Goal: Task Accomplishment & Management: Manage account settings

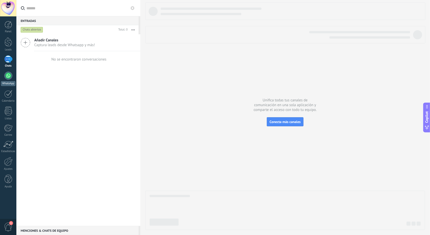
click at [8, 74] on div at bounding box center [8, 76] width 8 height 8
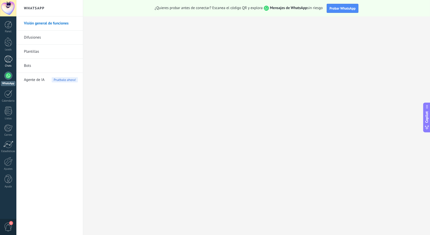
click at [14, 60] on link "Chats" at bounding box center [8, 61] width 16 height 12
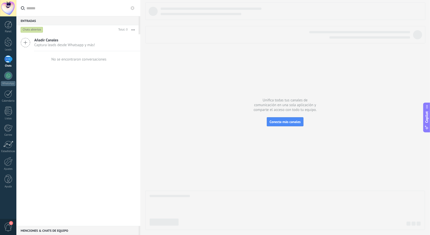
click at [134, 9] on icon at bounding box center [133, 8] width 4 height 4
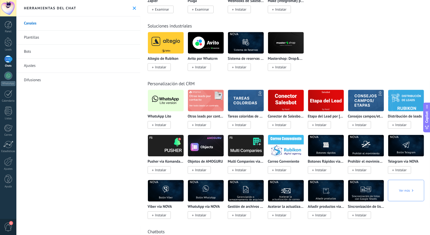
scroll to position [1109, 0]
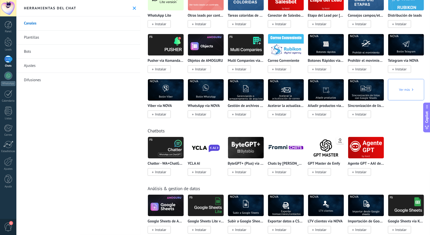
click at [154, 28] on span "Instalar" at bounding box center [159, 24] width 23 height 8
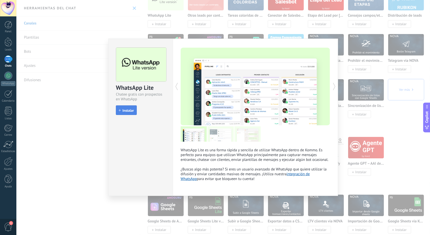
click at [130, 110] on span "Instalar" at bounding box center [128, 111] width 11 height 4
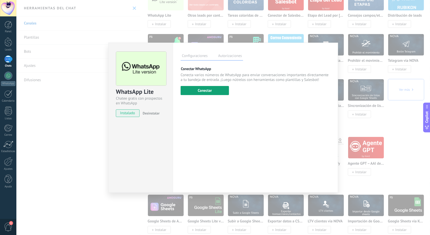
click at [208, 90] on button "Conectar" at bounding box center [205, 90] width 48 height 9
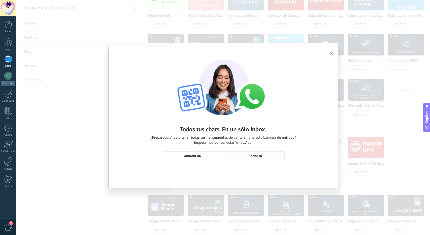
click at [259, 156] on span "iPhone" at bounding box center [255, 156] width 54 height 4
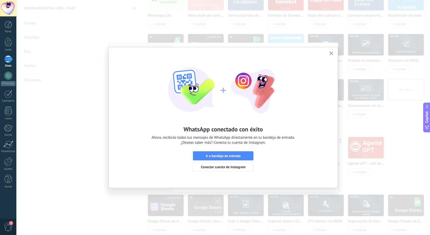
click at [332, 58] on div "WhatsApp conectado con éxito Ahora, recibirás todos tus mensajes de WhatsApp di…" at bounding box center [223, 113] width 229 height 132
click at [333, 55] on icon "button" at bounding box center [332, 53] width 4 height 4
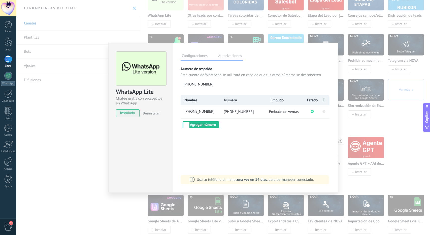
click at [93, 165] on div "WhatsApp Lite Chatee gratis con prospectos en WhatsApp instalado Desinstalar Co…" at bounding box center [223, 117] width 414 height 235
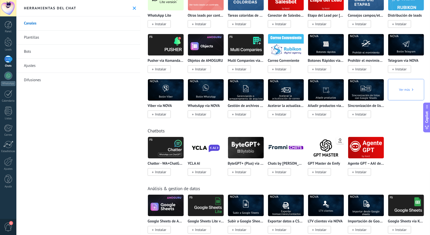
drag, startPoint x: 81, startPoint y: 155, endPoint x: 69, endPoint y: 130, distance: 27.8
click at [69, 130] on div "Canales Plantillas Bots Ajustes Difusiones" at bounding box center [78, 125] width 124 height 219
drag, startPoint x: 69, startPoint y: 130, endPoint x: 63, endPoint y: 126, distance: 7.1
click at [63, 125] on div "Canales Plantillas Bots Ajustes Difusiones" at bounding box center [78, 125] width 124 height 219
click at [7, 76] on div at bounding box center [8, 76] width 8 height 8
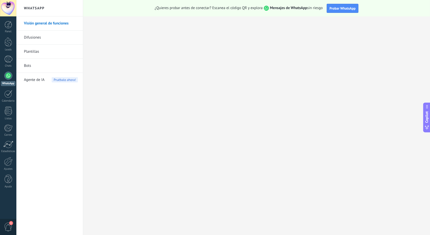
click at [27, 67] on link "Bots" at bounding box center [51, 66] width 54 height 14
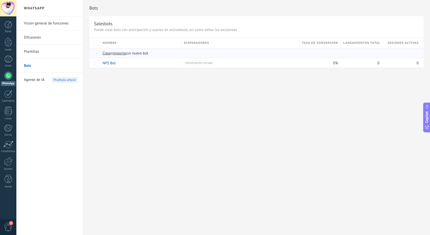
click at [121, 53] on span "importar" at bounding box center [120, 53] width 14 height 5
click at [0, 0] on input "importar un nuevo bot" at bounding box center [0, 0] width 0 height 0
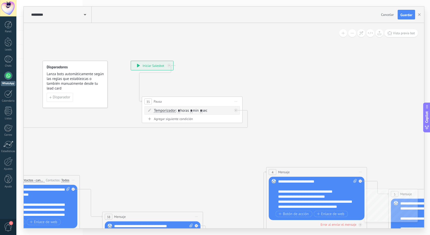
click at [405, 16] on span "Guardar" at bounding box center [407, 15] width 12 height 4
click at [419, 13] on button "button" at bounding box center [420, 14] width 8 height 9
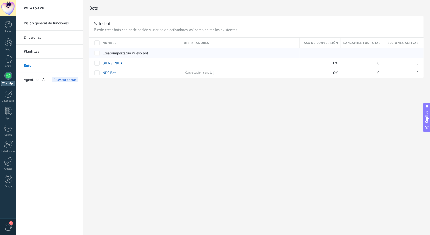
click at [121, 53] on span "importar" at bounding box center [120, 53] width 14 height 5
click at [0, 0] on input "importar un nuevo bot" at bounding box center [0, 0] width 0 height 0
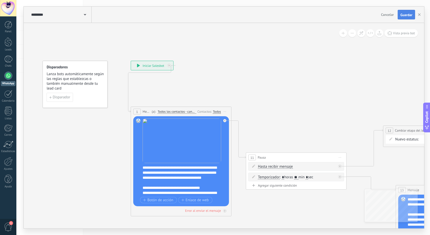
click at [402, 12] on button "Guardar" at bounding box center [406, 15] width 17 height 10
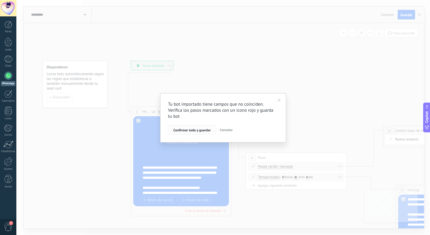
click at [198, 128] on span "Confirmar todo y guardar" at bounding box center [191, 130] width 37 height 4
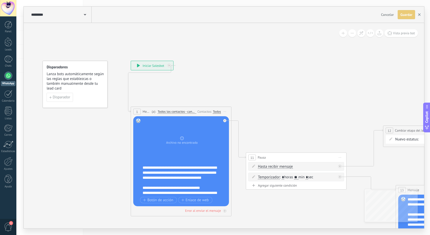
click at [421, 15] on icon "button" at bounding box center [420, 14] width 3 height 3
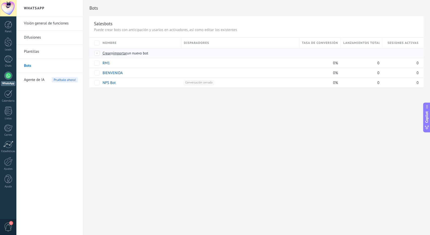
click at [118, 53] on span "importar" at bounding box center [120, 53] width 14 height 5
click at [0, 0] on input "importar un nuevo bot" at bounding box center [0, 0] width 0 height 0
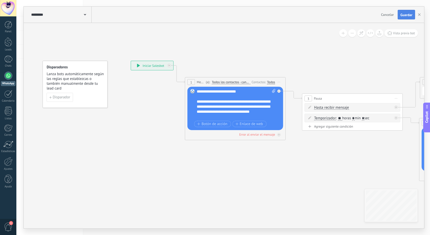
click at [407, 12] on button "Guardar" at bounding box center [406, 15] width 17 height 10
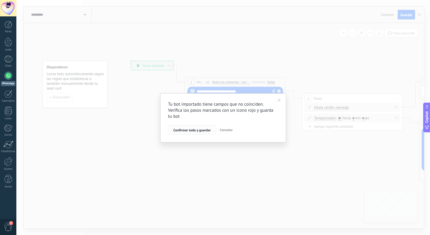
click at [182, 129] on span "Confirmar todo y guardar" at bounding box center [191, 130] width 37 height 4
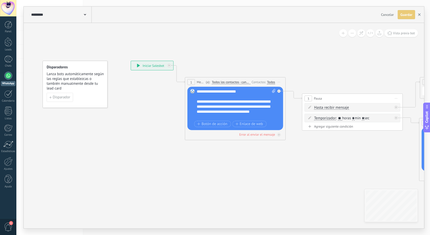
click at [416, 16] on button "button" at bounding box center [420, 14] width 8 height 9
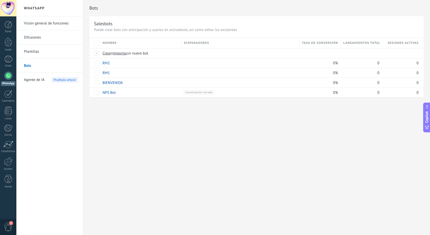
drag, startPoint x: 243, startPoint y: 120, endPoint x: 221, endPoint y: 124, distance: 22.5
click at [221, 124] on div "Bots Salesbots Puede crear bots con anticipación y usarlos en activadores, así …" at bounding box center [256, 117] width 347 height 235
drag, startPoint x: 221, startPoint y: 125, endPoint x: 211, endPoint y: 138, distance: 16.2
click at [211, 138] on div "Bots Salesbots Puede crear bots con anticipación y usarlos en activadores, así …" at bounding box center [256, 117] width 347 height 235
click at [209, 137] on div "Bots Salesbots Puede crear bots con anticipación y usarlos en activadores, así …" at bounding box center [256, 117] width 347 height 235
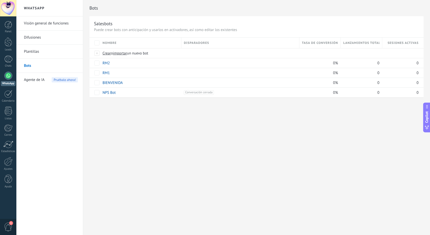
click at [203, 138] on div "Bots Salesbots Puede crear bots con anticipación y usarlos en activadores, así …" at bounding box center [256, 117] width 347 height 235
click at [201, 138] on div "Bots Salesbots Puede crear bots con anticipación y usarlos en activadores, así …" at bounding box center [256, 117] width 347 height 235
click at [200, 137] on div "Bots Salesbots Puede crear bots con anticipación y usarlos en activadores, así …" at bounding box center [256, 117] width 347 height 235
click at [199, 137] on div "Bots Salesbots Puede crear bots con anticipación y usarlos en activadores, así …" at bounding box center [256, 117] width 347 height 235
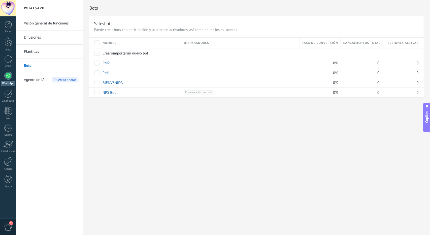
click at [374, 177] on div "Bots Salesbots Puede crear bots con anticipación y usarlos en activadores, así …" at bounding box center [256, 117] width 347 height 235
click at [167, 136] on div "Bots Salesbots Puede crear bots con anticipación y usarlos en activadores, así …" at bounding box center [256, 117] width 347 height 235
click at [7, 59] on div "1" at bounding box center [8, 58] width 8 height 7
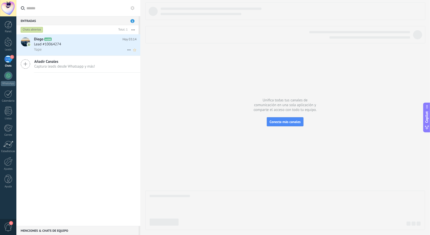
click at [76, 47] on div "Yape" at bounding box center [85, 49] width 103 height 5
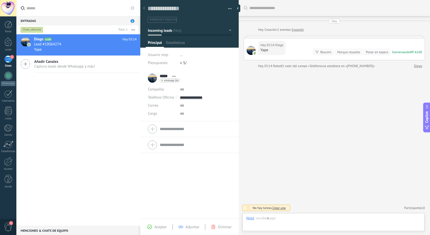
scroll to position [8, 0]
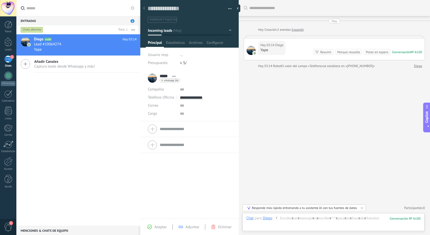
click at [89, 85] on div "Diego A100 Hoy 03:14 Lead #10064274 Yape Añadir [PERSON_NAME] Captura leads des…" at bounding box center [78, 130] width 124 height 192
click at [6, 79] on link "WhatsApp" at bounding box center [8, 79] width 16 height 14
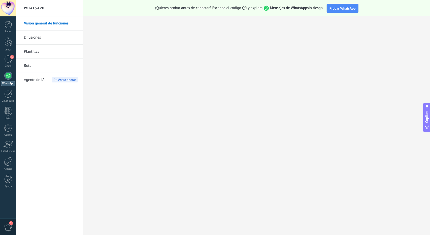
click at [31, 60] on link "Bots" at bounding box center [51, 66] width 54 height 14
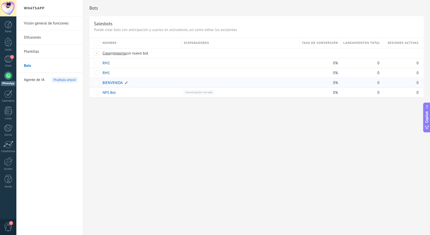
click at [109, 83] on link "BIENVENIDA" at bounding box center [113, 82] width 20 height 5
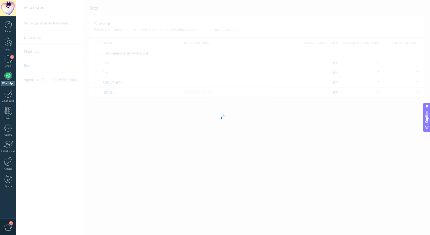
type input "**********"
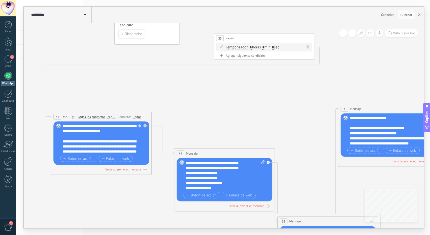
drag, startPoint x: 214, startPoint y: 132, endPoint x: 283, endPoint y: 117, distance: 70.7
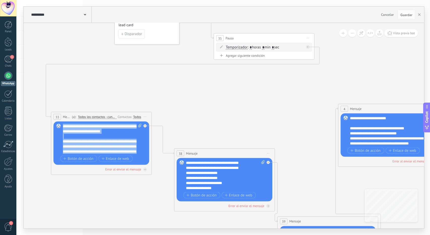
drag, startPoint x: 82, startPoint y: 150, endPoint x: 62, endPoint y: 75, distance: 78.2
paste div
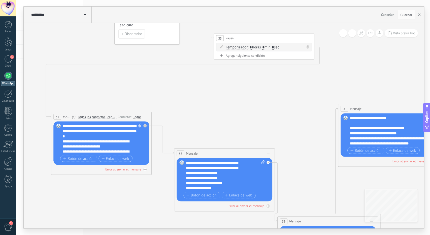
drag, startPoint x: 74, startPoint y: 130, endPoint x: 83, endPoint y: 139, distance: 12.5
click at [74, 130] on div "**********" at bounding box center [102, 139] width 79 height 30
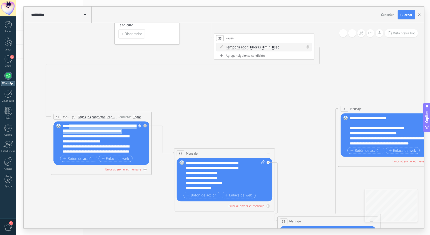
drag, startPoint x: 87, startPoint y: 130, endPoint x: 69, endPoint y: 127, distance: 17.6
click at [69, 127] on div "**********" at bounding box center [102, 139] width 79 height 30
drag, startPoint x: 93, startPoint y: 126, endPoint x: 91, endPoint y: 132, distance: 6.6
click at [93, 126] on div "**********" at bounding box center [102, 139] width 79 height 30
click at [90, 132] on div "**********" at bounding box center [102, 139] width 79 height 30
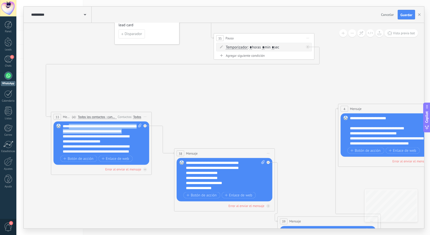
click at [90, 133] on div "**********" at bounding box center [102, 139] width 79 height 30
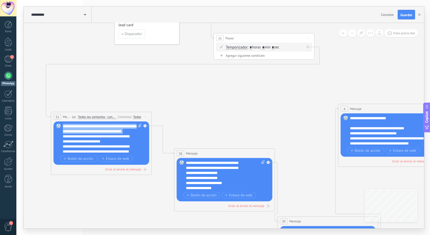
click at [90, 133] on div "**********" at bounding box center [102, 139] width 79 height 30
click at [87, 130] on div "**********" at bounding box center [102, 139] width 79 height 30
click at [91, 132] on div "**********" at bounding box center [102, 139] width 79 height 30
drag, startPoint x: 92, startPoint y: 133, endPoint x: 69, endPoint y: 126, distance: 24.7
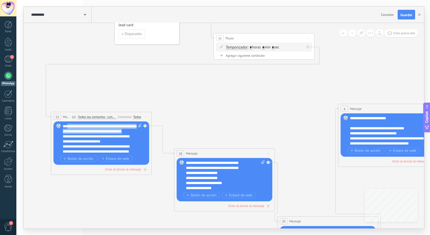
click at [69, 126] on div "**********" at bounding box center [102, 139] width 79 height 30
copy div "**********"
click at [123, 152] on div "**********" at bounding box center [98, 154] width 70 height 20
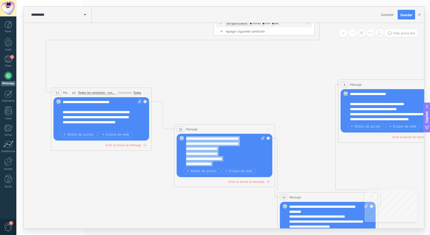
drag, startPoint x: 219, startPoint y: 163, endPoint x: 171, endPoint y: 105, distance: 74.3
paste div
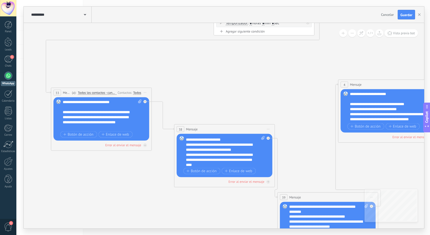
scroll to position [76, 0]
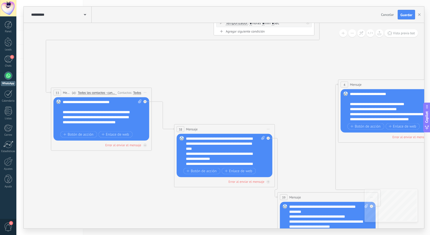
click at [226, 159] on div "**********" at bounding box center [221, 156] width 70 height 10
click at [227, 138] on div "**********" at bounding box center [221, 138] width 70 height 5
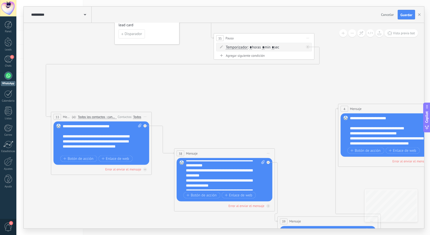
scroll to position [0, 0]
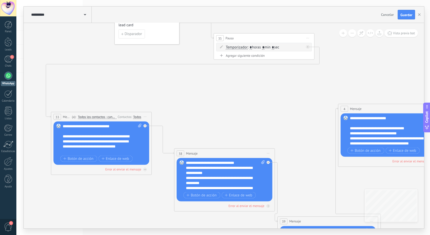
click at [227, 165] on div "**********" at bounding box center [221, 170] width 70 height 10
click at [226, 160] on div "**********" at bounding box center [225, 175] width 79 height 30
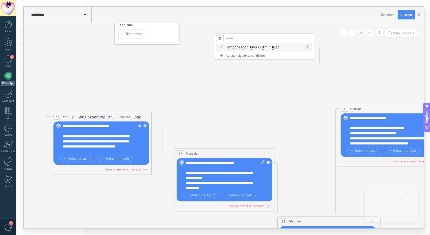
click at [226, 160] on div "**********" at bounding box center [225, 175] width 79 height 30
click at [192, 159] on div "Reemplazar Quitar Convertir a mensaje de voz Arrastre la imagen aquí para adjun…" at bounding box center [225, 179] width 96 height 43
click at [193, 162] on div "**********" at bounding box center [225, 175] width 79 height 30
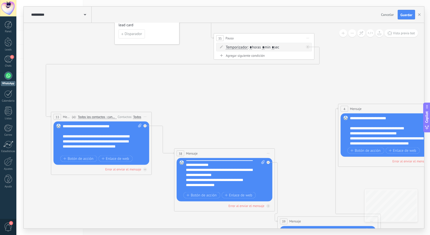
scroll to position [50, 0]
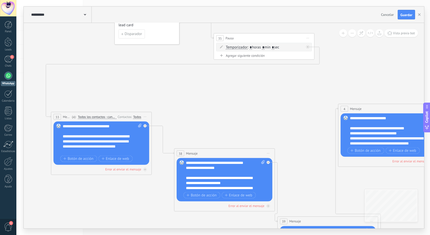
click at [253, 163] on div "**********" at bounding box center [221, 162] width 70 height 5
click at [191, 173] on div "**********" at bounding box center [221, 172] width 70 height 5
click at [229, 175] on div at bounding box center [223, 177] width 74 height 5
click at [225, 171] on div "**********" at bounding box center [221, 172] width 70 height 5
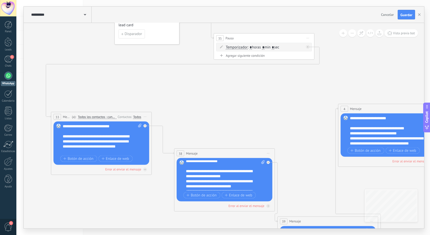
scroll to position [121, 0]
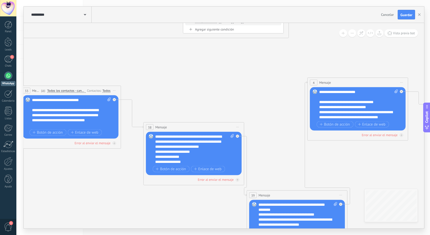
drag, startPoint x: 256, startPoint y: 125, endPoint x: 225, endPoint y: 99, distance: 40.4
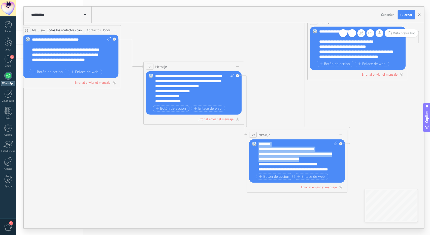
scroll to position [0, 0]
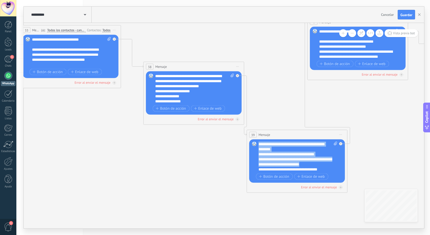
drag, startPoint x: 319, startPoint y: 169, endPoint x: 250, endPoint y: 136, distance: 76.5
click at [250, 136] on div "39 Mensaje ******* (a): Todos los contactos - canales seleccionados Todos los c…" at bounding box center [297, 161] width 101 height 63
paste div
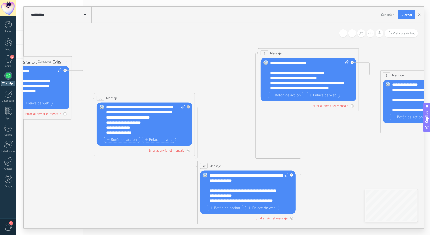
drag, startPoint x: 282, startPoint y: 99, endPoint x: 225, endPoint y: 138, distance: 68.8
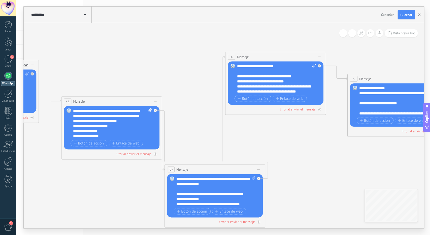
drag, startPoint x: 306, startPoint y: 138, endPoint x: 284, endPoint y: 134, distance: 21.8
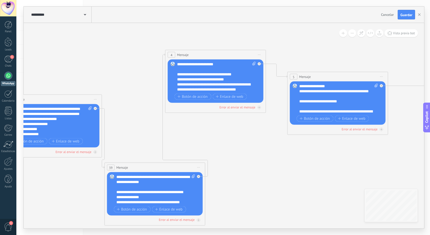
drag, startPoint x: 352, startPoint y: 139, endPoint x: 292, endPoint y: 137, distance: 60.3
click at [292, 137] on icon at bounding box center [394, 84] width 1285 height 534
click at [243, 87] on div "**********" at bounding box center [216, 77] width 79 height 30
click at [242, 135] on icon at bounding box center [394, 84] width 1285 height 534
click at [240, 82] on div "**********" at bounding box center [216, 77] width 79 height 30
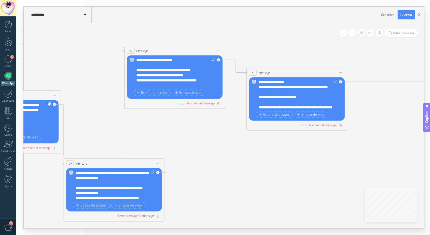
drag, startPoint x: 262, startPoint y: 138, endPoint x: 402, endPoint y: 131, distance: 140.4
click at [402, 131] on icon at bounding box center [353, 80] width 1285 height 534
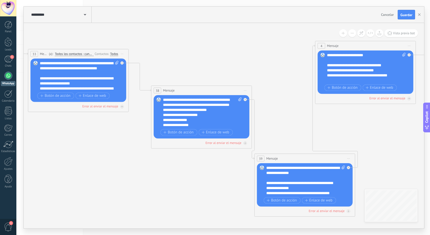
drag, startPoint x: 304, startPoint y: 123, endPoint x: 194, endPoint y: 113, distance: 111.1
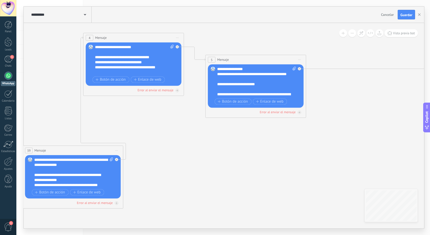
drag, startPoint x: 325, startPoint y: 120, endPoint x: 216, endPoint y: 160, distance: 116.8
click at [213, 158] on icon at bounding box center [312, 67] width 1285 height 534
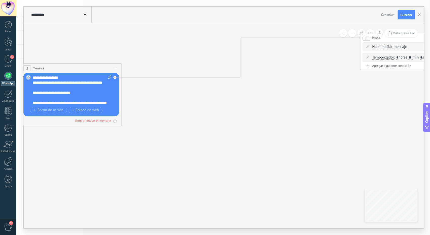
drag, startPoint x: 221, startPoint y: 145, endPoint x: 176, endPoint y: 143, distance: 45.0
click at [177, 142] on icon at bounding box center [127, 76] width 1285 height 534
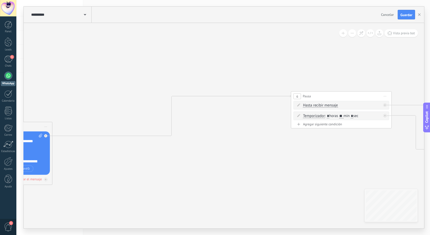
drag, startPoint x: 285, startPoint y: 129, endPoint x: 290, endPoint y: 134, distance: 7.0
click at [275, 162] on icon at bounding box center [80, 102] width 1329 height 471
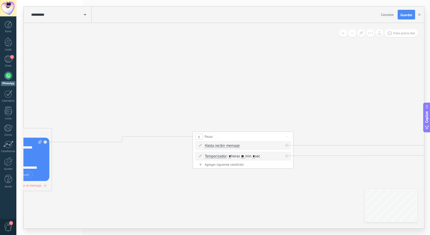
drag, startPoint x: 314, startPoint y: 100, endPoint x: 217, endPoint y: 134, distance: 103.4
click at [217, 134] on div "6 Pausa ***** Iniciar vista previa aquí Cambiar nombre Duplicar [GEOGRAPHIC_DAT…" at bounding box center [243, 136] width 100 height 9
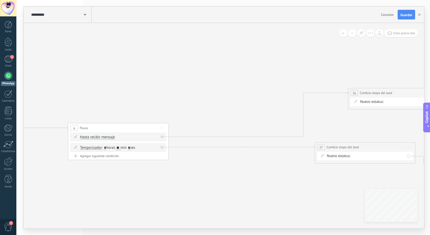
drag, startPoint x: 319, startPoint y: 75, endPoint x: 210, endPoint y: 78, distance: 109.7
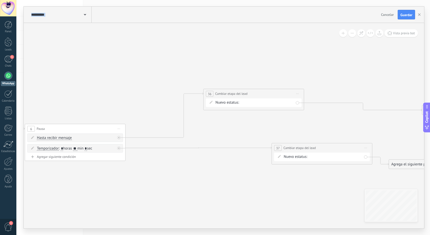
drag, startPoint x: 340, startPoint y: 93, endPoint x: 219, endPoint y: 99, distance: 120.7
click at [219, 96] on span "Cambiar etapa del lead" at bounding box center [232, 93] width 32 height 5
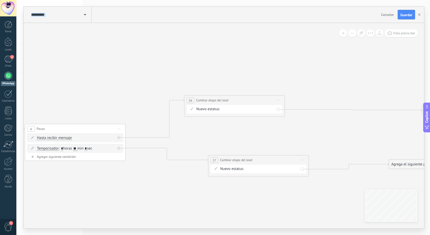
drag, startPoint x: 316, startPoint y: 145, endPoint x: 256, endPoint y: 156, distance: 61.4
click at [256, 156] on div "**********" at bounding box center [259, 159] width 100 height 9
drag, startPoint x: 263, startPoint y: 157, endPoint x: 237, endPoint y: 159, distance: 26.8
click at [237, 160] on div "**********" at bounding box center [232, 164] width 100 height 9
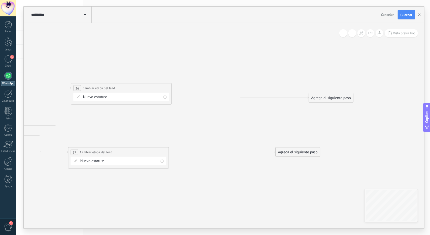
drag, startPoint x: 307, startPoint y: 144, endPoint x: 203, endPoint y: 132, distance: 104.8
drag, startPoint x: 275, startPoint y: 153, endPoint x: 230, endPoint y: 162, distance: 45.7
click at [230, 162] on div "Agrega el siguiente paso" at bounding box center [234, 158] width 44 height 8
drag, startPoint x: 319, startPoint y: 97, endPoint x: 229, endPoint y: 93, distance: 90.4
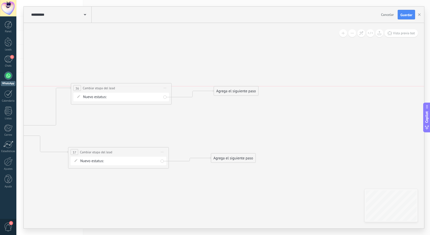
click at [229, 93] on div "Agrega el siguiente paso" at bounding box center [236, 91] width 44 height 8
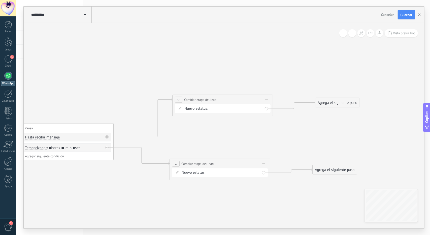
drag, startPoint x: 215, startPoint y: 120, endPoint x: 317, endPoint y: 132, distance: 102.8
click at [267, 100] on span "Iniciar vista previa aquí Cambiar nombre Duplicar [GEOGRAPHIC_DATA]" at bounding box center [267, 99] width 8 height 7
click at [282, 134] on div "Borrar" at bounding box center [290, 132] width 50 height 9
click at [263, 165] on span "Iniciar vista previa aquí Cambiar nombre Duplicar [GEOGRAPHIC_DATA]" at bounding box center [265, 163] width 8 height 7
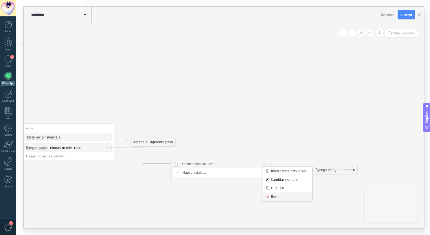
click at [276, 192] on div "Borrar" at bounding box center [288, 196] width 50 height 9
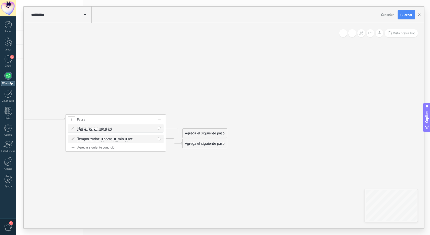
drag, startPoint x: 227, startPoint y: 133, endPoint x: 309, endPoint y: 123, distance: 82.9
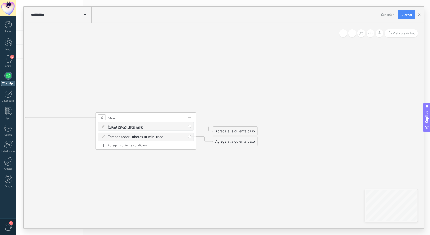
click at [239, 133] on div "Agrega el siguiente paso" at bounding box center [235, 131] width 44 height 8
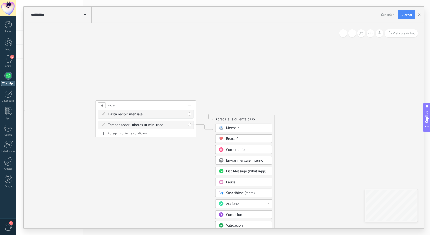
click at [251, 200] on div "Acciones" at bounding box center [244, 203] width 57 height 9
click at [247, 198] on div "Agregar tarea" at bounding box center [244, 196] width 56 height 9
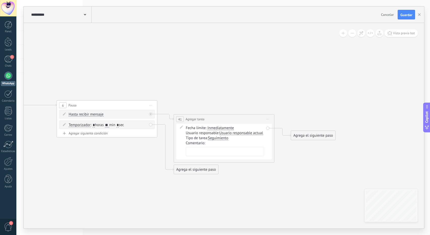
click at [267, 121] on span "Iniciar vista previa aquí Cambiar nombre Duplicar [GEOGRAPHIC_DATA]" at bounding box center [268, 118] width 8 height 7
click at [285, 149] on div "Borrar" at bounding box center [291, 152] width 50 height 9
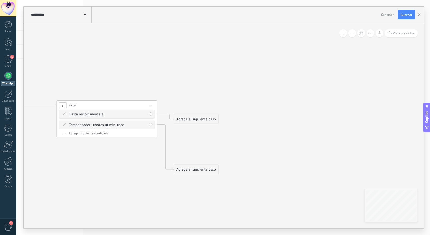
click at [203, 120] on div "Agrega el siguiente paso" at bounding box center [196, 119] width 44 height 8
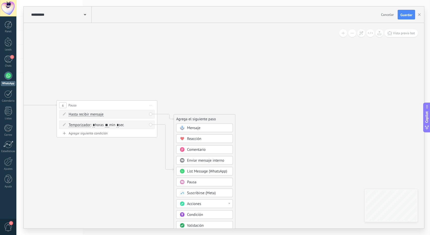
click at [220, 199] on div "Acciones" at bounding box center [204, 203] width 57 height 9
click at [215, 205] on div "Cambiar etapa del lead" at bounding box center [205, 204] width 56 height 9
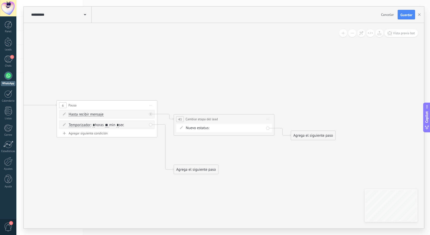
click at [209, 172] on div "Agrega el siguiente paso" at bounding box center [196, 169] width 44 height 8
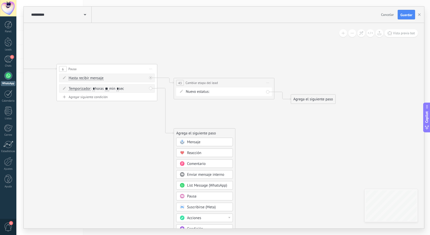
click at [210, 216] on div "Acciones" at bounding box center [208, 218] width 42 height 5
click at [215, 217] on div "Cambiar etapa del lead" at bounding box center [205, 218] width 56 height 9
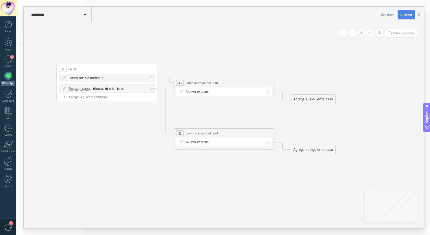
click at [406, 15] on span "Guardar" at bounding box center [407, 15] width 12 height 4
click at [420, 17] on button "button" at bounding box center [420, 14] width 8 height 9
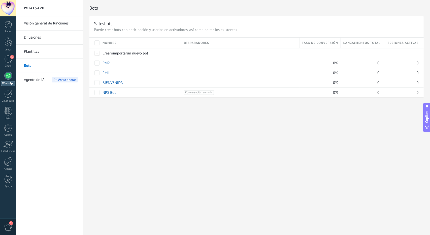
drag, startPoint x: 322, startPoint y: 180, endPoint x: 336, endPoint y: 187, distance: 15.1
click at [336, 187] on div "Bots Salesbots Puede crear bots con anticipación y usarlos en activadores, así …" at bounding box center [256, 117] width 347 height 235
click at [120, 81] on link "BIENVENIDA" at bounding box center [113, 82] width 20 height 5
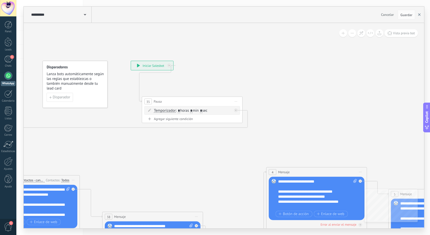
click at [417, 14] on button "button" at bounding box center [420, 15] width 8 height 10
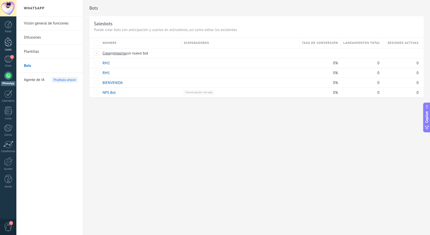
click at [6, 48] on div "Leads" at bounding box center [8, 49] width 15 height 3
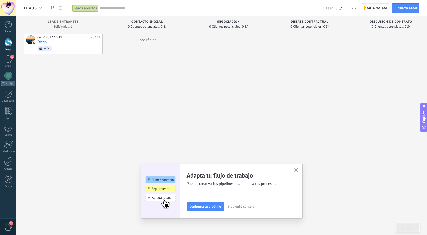
click at [381, 9] on span "Automatiza" at bounding box center [377, 8] width 20 height 9
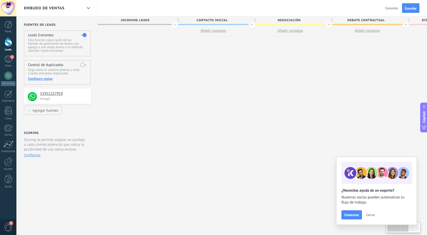
click at [227, 20] on span "Contacto inicial" at bounding box center [212, 20] width 74 height 8
click at [223, 21] on input "**********" at bounding box center [211, 20] width 67 height 8
click at [229, 21] on input "**********" at bounding box center [211, 20] width 67 height 8
type input "*"
type input "*****"
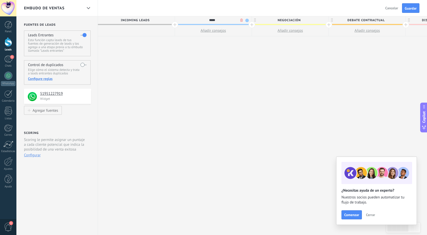
click at [305, 20] on span "Negociación" at bounding box center [289, 20] width 74 height 8
type input "*"
type input "*****"
click at [409, 7] on span "Guardar" at bounding box center [410, 9] width 12 height 4
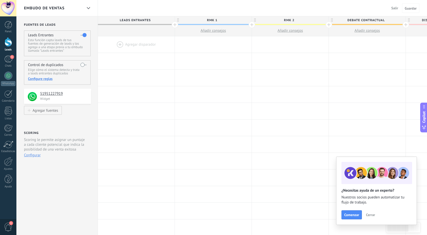
click at [369, 217] on span "Cerrar" at bounding box center [370, 215] width 9 height 4
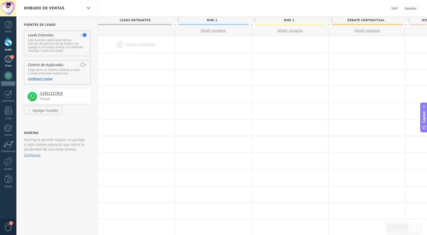
click at [0, 59] on link "1 Chats" at bounding box center [8, 61] width 16 height 12
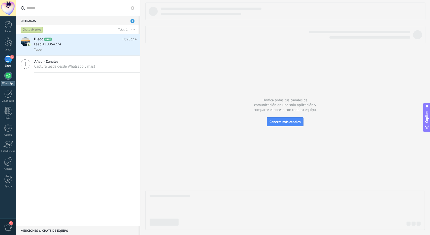
click at [5, 77] on div at bounding box center [8, 76] width 8 height 8
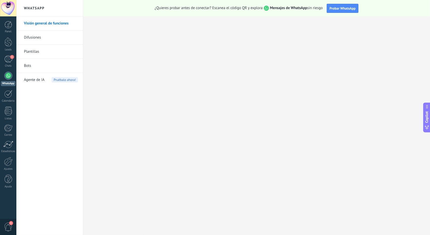
click at [29, 65] on link "Bots" at bounding box center [51, 66] width 54 height 14
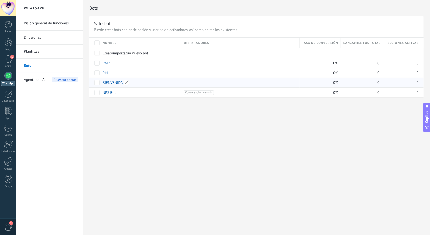
click at [112, 81] on link "BIENVENIDA" at bounding box center [113, 82] width 20 height 5
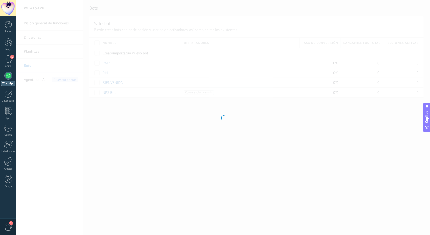
type input "**********"
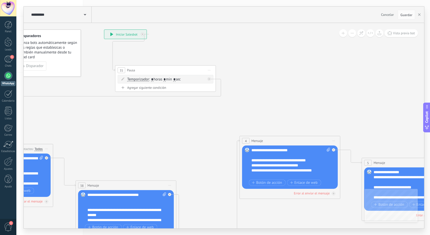
drag, startPoint x: 255, startPoint y: 127, endPoint x: 199, endPoint y: 82, distance: 71.4
click at [199, 82] on icon at bounding box center [387, 170] width 1122 height 534
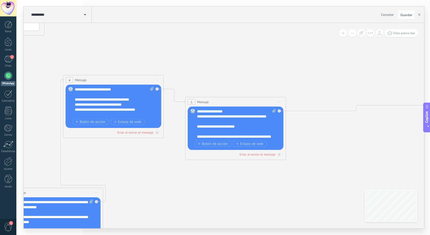
drag, startPoint x: 340, startPoint y: 98, endPoint x: 211, endPoint y: 64, distance: 133.7
click at [211, 63] on icon at bounding box center [211, 110] width 1122 height 534
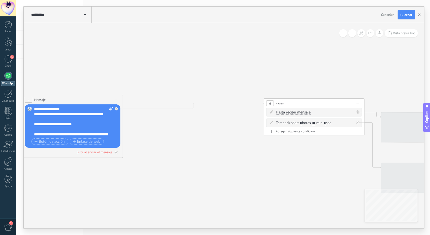
drag, startPoint x: 306, startPoint y: 70, endPoint x: 198, endPoint y: 69, distance: 108.7
click at [198, 69] on icon at bounding box center [47, 107] width 1122 height 534
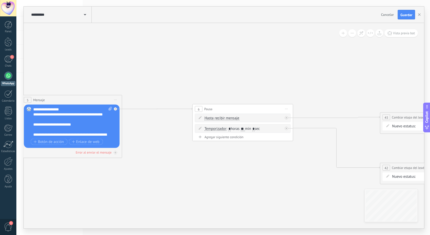
drag, startPoint x: 299, startPoint y: 106, endPoint x: 234, endPoint y: 111, distance: 65.0
click at [234, 111] on div "6 Pausa ***** Iniciar vista previa aquí Cambiar nombre Duplicar [GEOGRAPHIC_DAT…" at bounding box center [243, 108] width 100 height 9
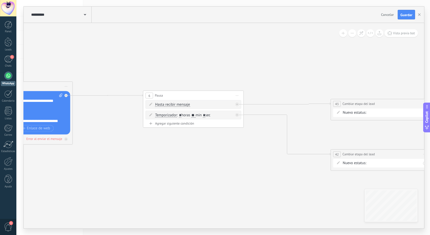
drag, startPoint x: 293, startPoint y: 90, endPoint x: 227, endPoint y: 75, distance: 67.7
click at [227, 75] on icon at bounding box center [19, 94] width 1166 height 534
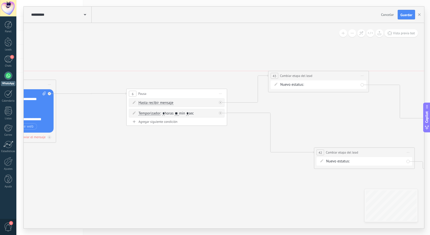
drag, startPoint x: 344, startPoint y: 101, endPoint x: 309, endPoint y: 77, distance: 42.6
click at [309, 77] on span "Cambiar etapa del lead" at bounding box center [296, 75] width 32 height 5
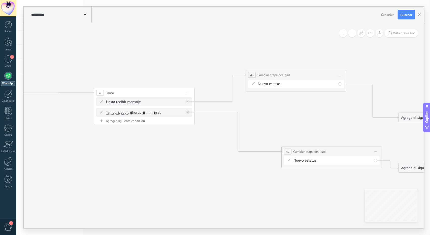
drag, startPoint x: 298, startPoint y: 99, endPoint x: 291, endPoint y: 100, distance: 6.6
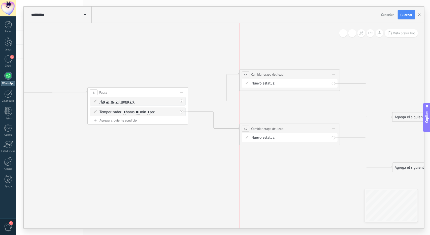
drag, startPoint x: 318, startPoint y: 153, endPoint x: 282, endPoint y: 131, distance: 42.5
click at [282, 131] on span "Cambiar etapa del lead" at bounding box center [267, 128] width 32 height 5
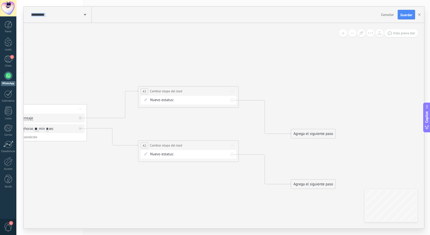
drag, startPoint x: 286, startPoint y: 115, endPoint x: 183, endPoint y: 130, distance: 104.4
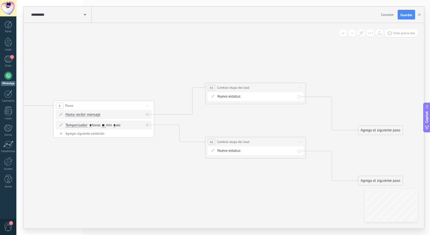
drag, startPoint x: 217, startPoint y: 127, endPoint x: 257, endPoint y: 128, distance: 40.1
click at [0, 0] on div "RMK 1 RMK 2 Debate contractual Discusión de contrato Logrado con éxito Venta Pe…" at bounding box center [0, 0] width 0 height 0
click at [261, 124] on div at bounding box center [223, 117] width 414 height 235
click at [0, 0] on div "RMK 1 RMK 2 Debate contractual Discusión de contrato Logrado con éxito Venta Pe…" at bounding box center [0, 0] width 0 height 0
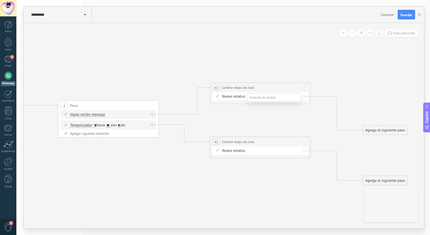
click at [0, 0] on label "Discusión de contrato" at bounding box center [0, 0] width 0 height 0
click at [276, 154] on div "Nuevo estatus: RMK 1 RMK 2 Debate contractual Discusión de contrato Logrado con…" at bounding box center [261, 150] width 96 height 9
click at [0, 0] on div "RMK 1 RMK 2 Debate contractual Discusión de contrato Logrado con éxito Venta Pe…" at bounding box center [0, 0] width 0 height 0
click at [0, 0] on label "RMK 1" at bounding box center [0, 0] width 0 height 0
click at [400, 18] on button "Guardar" at bounding box center [406, 15] width 17 height 10
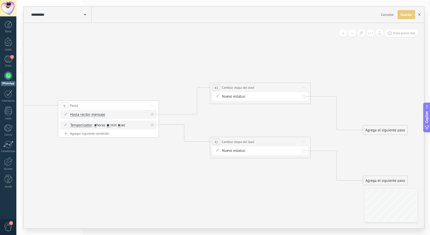
click at [421, 14] on use "button" at bounding box center [420, 14] width 3 height 3
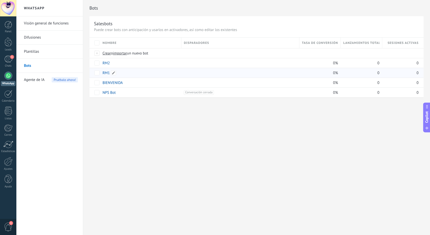
click at [108, 71] on link "RM1" at bounding box center [106, 73] width 7 height 5
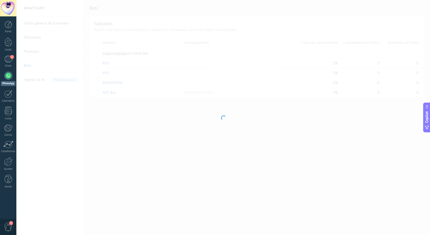
type input "***"
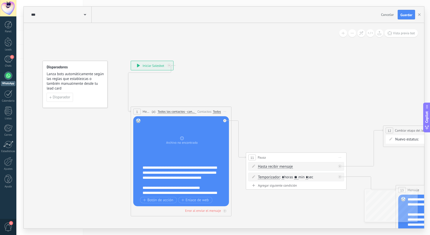
drag, startPoint x: 266, startPoint y: 92, endPoint x: 252, endPoint y: 82, distance: 16.8
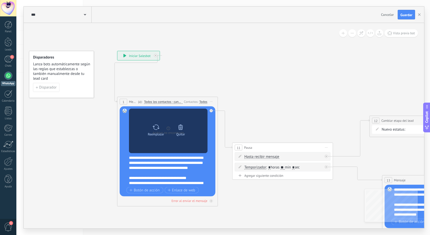
click at [181, 133] on div "Quitar" at bounding box center [180, 134] width 9 height 4
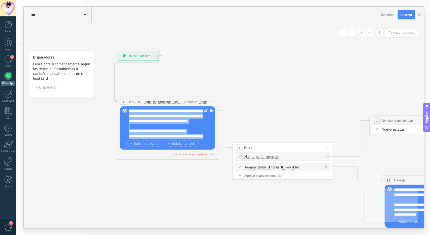
drag, startPoint x: 171, startPoint y: 137, endPoint x: 123, endPoint y: 102, distance: 60.3
click at [121, 98] on div "1 Mensaje ******* (a): Todos los contactos - canales seleccionados Todos los co…" at bounding box center [167, 128] width 101 height 63
click at [182, 128] on div "**********" at bounding box center [168, 124] width 79 height 30
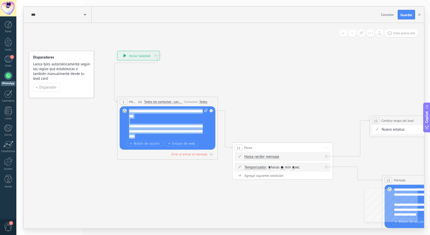
drag, startPoint x: 129, startPoint y: 111, endPoint x: 202, endPoint y: 159, distance: 87.1
click at [202, 159] on div "1 Mensaje ******* (a): Todos los contactos - canales seleccionados Todos los co…" at bounding box center [167, 128] width 101 height 63
copy div "**********"
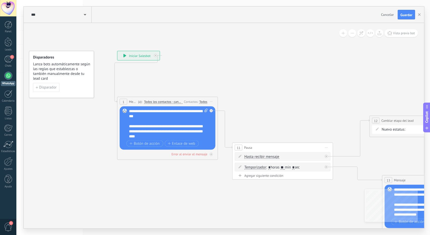
click at [225, 54] on icon at bounding box center [426, 155] width 871 height 460
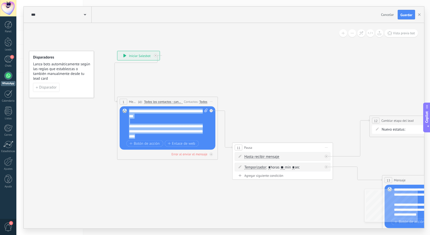
scroll to position [0, 0]
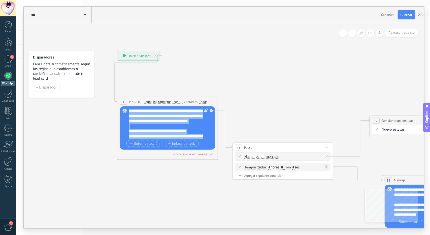
drag, startPoint x: 171, startPoint y: 134, endPoint x: 111, endPoint y: 82, distance: 79.9
click at [117, 51] on div "**********" at bounding box center [117, 51] width 0 height 0
paste div
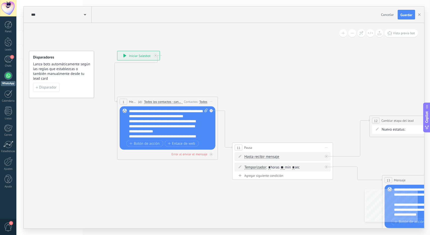
click at [162, 121] on div "**********" at bounding box center [168, 124] width 79 height 30
click at [204, 112] on span at bounding box center [205, 124] width 5 height 30
click input "Subir" at bounding box center [0, 0] width 0 height 0
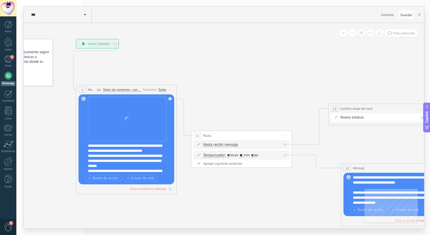
drag, startPoint x: 249, startPoint y: 94, endPoint x: 208, endPoint y: 82, distance: 42.8
click at [208, 82] on icon at bounding box center [385, 143] width 871 height 460
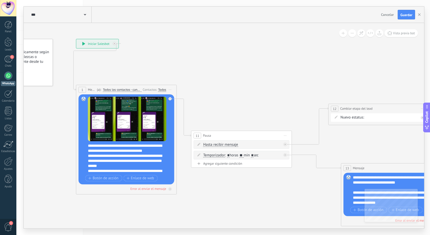
click at [98, 155] on div "**********" at bounding box center [130, 158] width 84 height 30
click at [150, 160] on div "**********" at bounding box center [125, 163] width 75 height 20
click at [119, 172] on div "**********" at bounding box center [125, 163] width 75 height 20
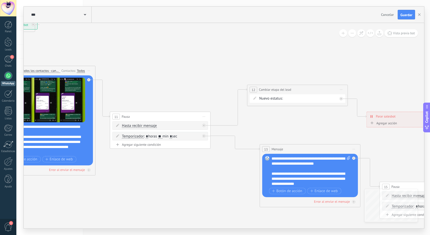
drag, startPoint x: 202, startPoint y: 190, endPoint x: 124, endPoint y: 171, distance: 81.1
click at [124, 171] on icon at bounding box center [304, 124] width 871 height 460
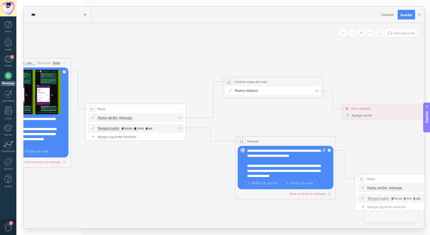
drag, startPoint x: 142, startPoint y: 171, endPoint x: 129, endPoint y: 163, distance: 14.8
click at [129, 163] on icon at bounding box center [279, 116] width 871 height 460
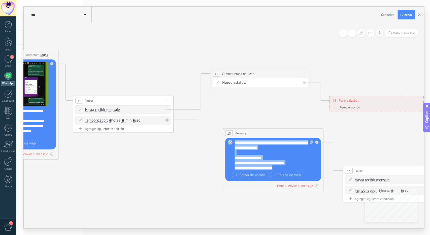
scroll to position [0, 0]
drag, startPoint x: 271, startPoint y: 165, endPoint x: 225, endPoint y: 127, distance: 59.3
paste div
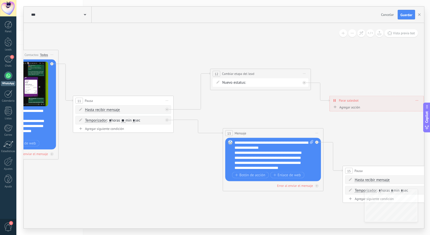
click at [276, 148] on div "**********" at bounding box center [274, 155] width 79 height 30
click at [267, 162] on div "**********" at bounding box center [270, 167] width 70 height 25
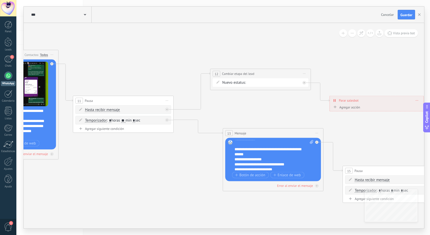
scroll to position [35, 0]
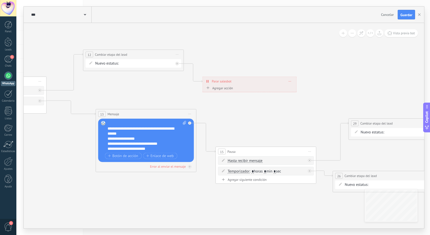
drag, startPoint x: 354, startPoint y: 133, endPoint x: 233, endPoint y: 115, distance: 122.3
click at [233, 115] on icon at bounding box center [162, 91] width 915 height 464
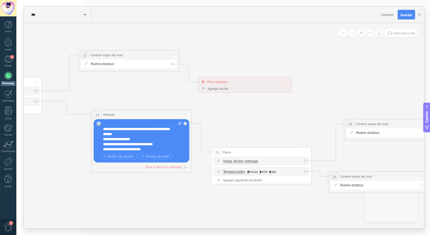
drag, startPoint x: 274, startPoint y: 115, endPoint x: 289, endPoint y: 123, distance: 16.8
click at [289, 123] on icon at bounding box center [157, 91] width 915 height 464
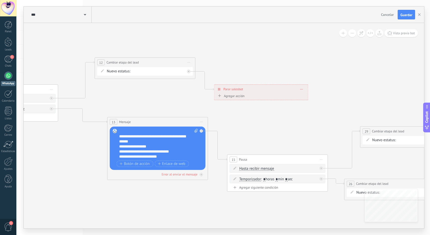
drag, startPoint x: 289, startPoint y: 123, endPoint x: 281, endPoint y: 119, distance: 9.0
click at [281, 119] on icon at bounding box center [173, 99] width 915 height 464
drag, startPoint x: 281, startPoint y: 119, endPoint x: 278, endPoint y: 119, distance: 3.1
click at [278, 119] on icon at bounding box center [173, 99] width 915 height 464
drag, startPoint x: 276, startPoint y: 119, endPoint x: 273, endPoint y: 118, distance: 3.9
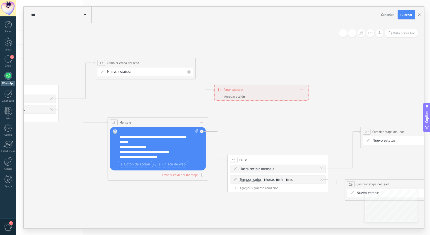
click at [273, 118] on icon at bounding box center [173, 99] width 915 height 464
click at [271, 118] on icon at bounding box center [173, 100] width 915 height 464
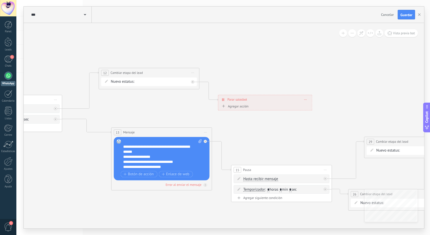
drag, startPoint x: 266, startPoint y: 121, endPoint x: 271, endPoint y: 130, distance: 10.0
click at [271, 130] on icon at bounding box center [177, 109] width 915 height 464
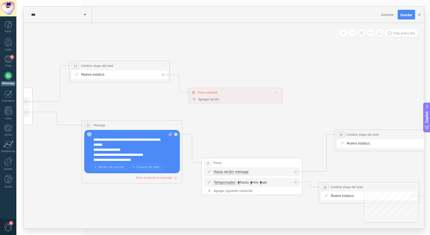
drag, startPoint x: 265, startPoint y: 126, endPoint x: 239, endPoint y: 118, distance: 27.0
click at [239, 118] on icon at bounding box center [148, 102] width 915 height 464
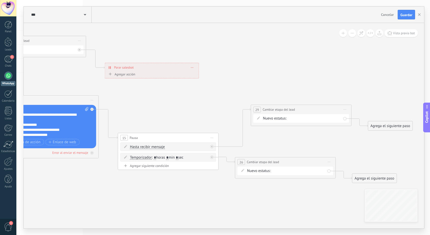
drag, startPoint x: 288, startPoint y: 134, endPoint x: 223, endPoint y: 113, distance: 67.8
click at [223, 113] on icon at bounding box center [64, 77] width 915 height 464
click at [345, 107] on span "Iniciar vista previa aquí Cambiar nombre Duplicar [GEOGRAPHIC_DATA]" at bounding box center [345, 108] width 8 height 7
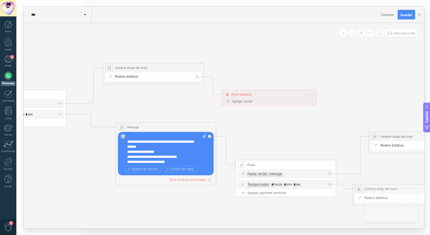
drag, startPoint x: 169, startPoint y: 99, endPoint x: 288, endPoint y: 126, distance: 121.6
click at [288, 126] on icon at bounding box center [181, 104] width 915 height 464
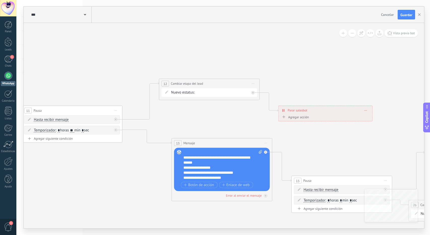
drag, startPoint x: 260, startPoint y: 125, endPoint x: 318, endPoint y: 140, distance: 60.1
click at [318, 140] on icon at bounding box center [237, 120] width 915 height 464
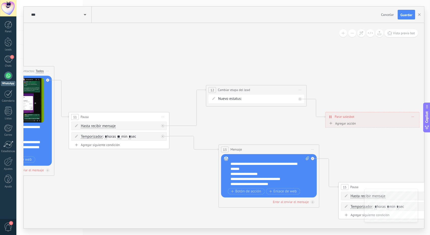
drag, startPoint x: 223, startPoint y: 112, endPoint x: 269, endPoint y: 119, distance: 45.8
click at [269, 119] on icon at bounding box center [285, 126] width 915 height 464
click at [0, 0] on div "RMK 1 RMK 2 Debate contractual Discusión de contrato Logrado con éxito Venta Pe…" at bounding box center [0, 0] width 0 height 0
click at [0, 0] on label "Discusión de contrato" at bounding box center [0, 0] width 0 height 0
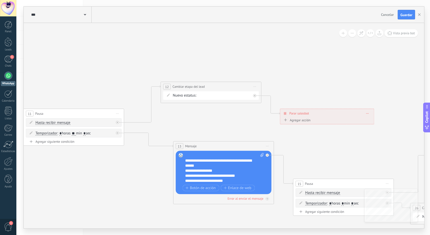
drag, startPoint x: 288, startPoint y: 131, endPoint x: 228, endPoint y: 126, distance: 60.5
click at [228, 126] on icon at bounding box center [239, 123] width 915 height 464
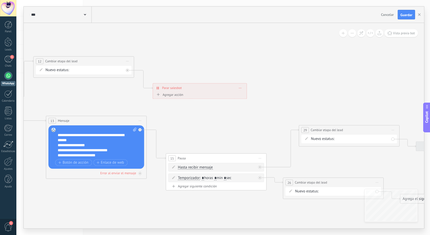
drag, startPoint x: 329, startPoint y: 139, endPoint x: 217, endPoint y: 116, distance: 114.7
click at [217, 116] on icon at bounding box center [112, 97] width 915 height 464
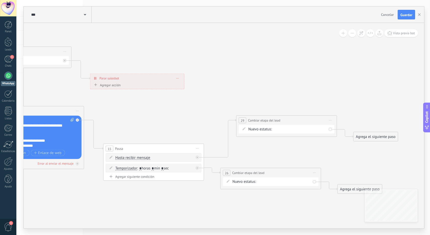
drag, startPoint x: 271, startPoint y: 120, endPoint x: 208, endPoint y: 110, distance: 64.1
click at [208, 110] on icon at bounding box center [49, 88] width 915 height 464
click at [330, 118] on span "Iniciar vista previa aquí Cambiar nombre Duplicar [GEOGRAPHIC_DATA]" at bounding box center [330, 119] width 8 height 7
click at [336, 151] on div "Borrar" at bounding box center [354, 153] width 50 height 9
drag, startPoint x: 314, startPoint y: 172, endPoint x: 315, endPoint y: 175, distance: 3.0
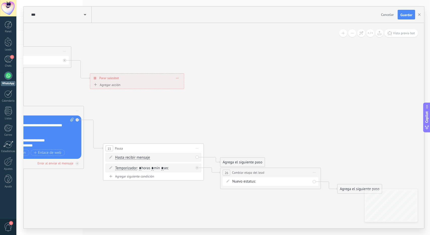
click at [314, 171] on span "Iniciar vista previa aquí Cambiar nombre Duplicar [GEOGRAPHIC_DATA]" at bounding box center [315, 172] width 8 height 7
click at [318, 204] on icon at bounding box center [317, 205] width 3 height 3
drag, startPoint x: 242, startPoint y: 163, endPoint x: 242, endPoint y: 143, distance: 19.9
click at [242, 143] on div "Agrega el siguiente paso" at bounding box center [243, 141] width 44 height 8
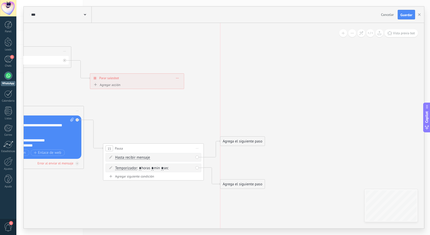
drag, startPoint x: 242, startPoint y: 173, endPoint x: 244, endPoint y: 185, distance: 12.2
click at [244, 185] on div "Agrega el siguiente paso" at bounding box center [243, 184] width 44 height 8
click at [243, 140] on div "Agrega el siguiente paso" at bounding box center [243, 141] width 44 height 8
click at [248, 224] on div "Acciones" at bounding box center [255, 226] width 42 height 5
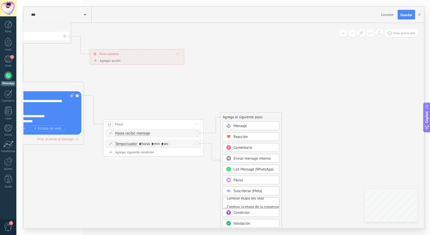
scroll to position [25, 0]
click at [248, 202] on div "Cambiar etapa del lead" at bounding box center [251, 202] width 56 height 9
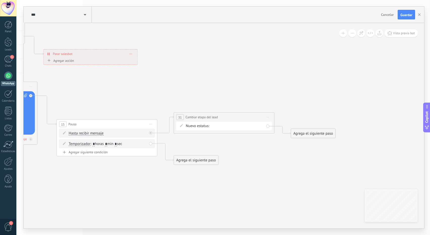
click at [200, 160] on div "Agrega el siguiente paso" at bounding box center [196, 160] width 44 height 8
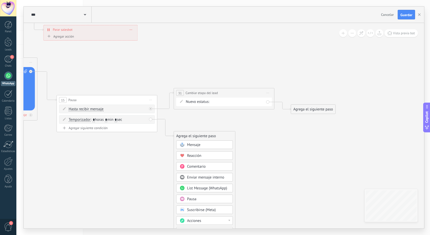
click at [213, 218] on div "Acciones" at bounding box center [208, 220] width 42 height 5
click at [210, 219] on div "Cambiar etapa del lead" at bounding box center [205, 221] width 56 height 9
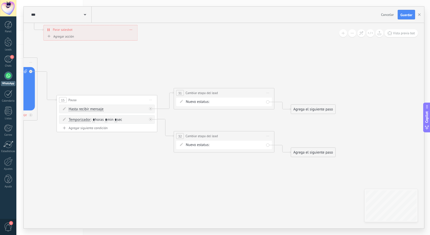
click at [0, 0] on div "RMK 1 RMK 2 Debate contractual Discusión de contrato Logrado con éxito Venta Pe…" at bounding box center [0, 0] width 0 height 0
click at [0, 0] on label "Discusión de contrato" at bounding box center [0, 0] width 0 height 0
click at [0, 0] on div "RMK 1 RMK 2 Debate contractual Discusión de contrato Logrado con éxito Venta Pe…" at bounding box center [0, 0] width 0 height 0
click at [0, 0] on label "RMK 2" at bounding box center [0, 0] width 0 height 0
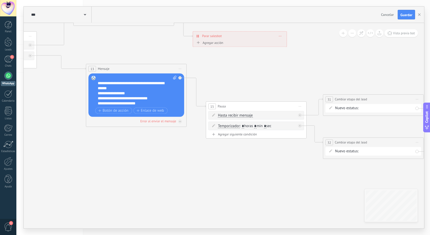
drag, startPoint x: 193, startPoint y: 175, endPoint x: 336, endPoint y: 177, distance: 143.0
click at [336, 177] on icon at bounding box center [144, 51] width 899 height 476
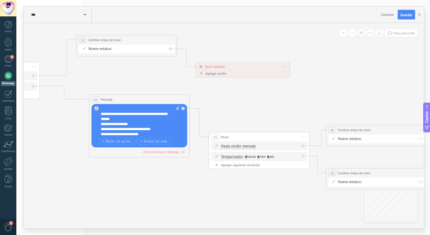
drag, startPoint x: 266, startPoint y: 194, endPoint x: 237, endPoint y: 204, distance: 30.0
click at [237, 204] on icon at bounding box center [147, 82] width 899 height 476
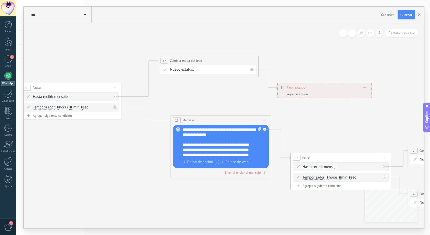
drag, startPoint x: 165, startPoint y: 181, endPoint x: 269, endPoint y: 199, distance: 105.9
click at [269, 199] on icon at bounding box center [228, 103] width 899 height 476
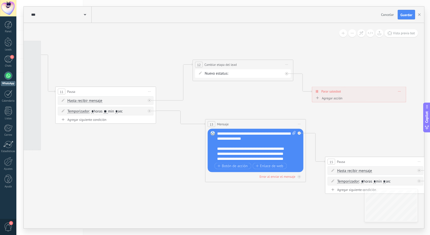
drag, startPoint x: 242, startPoint y: 195, endPoint x: 225, endPoint y: 191, distance: 18.1
click at [225, 191] on icon at bounding box center [263, 107] width 899 height 476
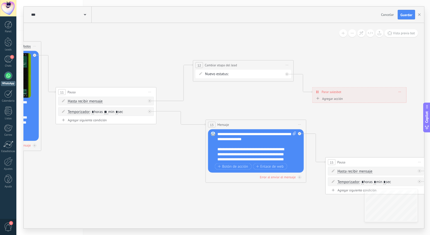
drag, startPoint x: 225, startPoint y: 191, endPoint x: 243, endPoint y: 199, distance: 19.6
click at [243, 199] on icon at bounding box center [263, 107] width 899 height 476
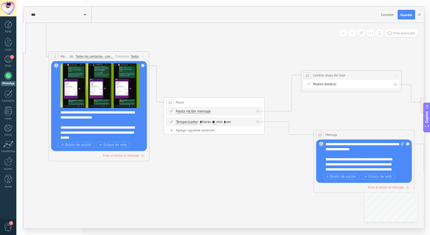
click at [248, 171] on icon at bounding box center [372, 117] width 899 height 476
click at [399, 12] on button "Guardar" at bounding box center [406, 15] width 17 height 10
click at [420, 15] on icon "button" at bounding box center [420, 14] width 3 height 3
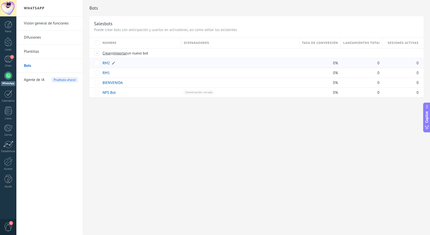
click at [106, 63] on link "RM2" at bounding box center [106, 63] width 7 height 5
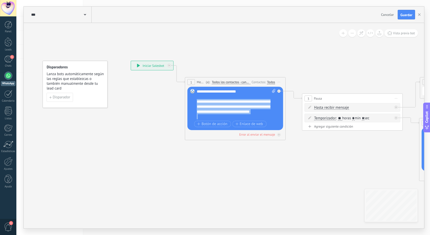
scroll to position [45, 0]
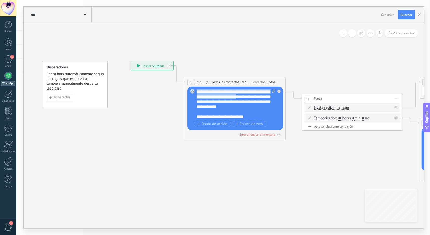
drag, startPoint x: 234, startPoint y: 118, endPoint x: 197, endPoint y: 99, distance: 41.7
click at [190, 94] on div "Reemplazar Quitar Convertir a mensaje de voz Arrastre la imagen aquí para adjun…" at bounding box center [236, 108] width 96 height 43
click at [199, 101] on div "**********" at bounding box center [236, 104] width 79 height 30
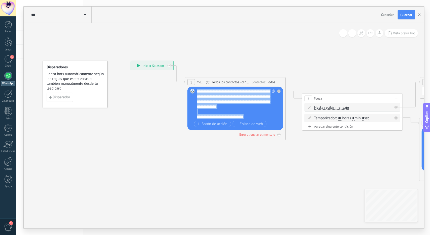
scroll to position [0, 0]
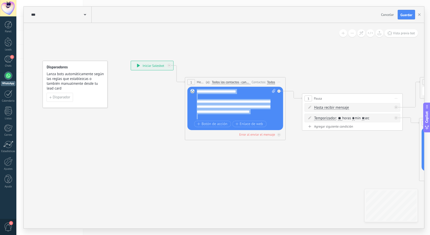
drag, startPoint x: 255, startPoint y: 117, endPoint x: 145, endPoint y: 55, distance: 125.3
click at [131, 61] on div "**********" at bounding box center [131, 61] width 0 height 0
paste div
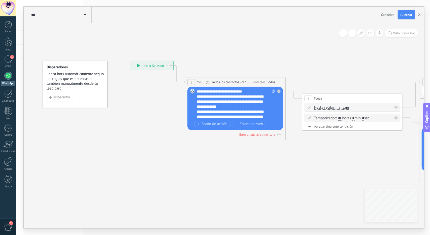
click at [259, 93] on div "**********" at bounding box center [236, 104] width 79 height 30
click at [208, 107] on div "**********" at bounding box center [232, 106] width 70 height 15
click at [213, 110] on div "**********" at bounding box center [232, 106] width 70 height 15
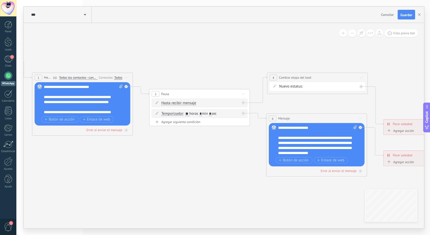
drag, startPoint x: 267, startPoint y: 155, endPoint x: 134, endPoint y: 154, distance: 133.1
click at [133, 154] on icon at bounding box center [228, 116] width 752 height 372
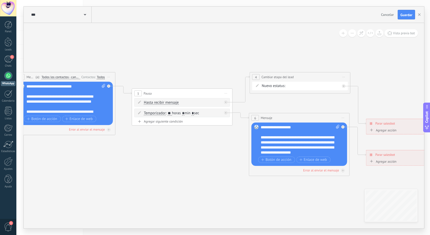
scroll to position [45, 0]
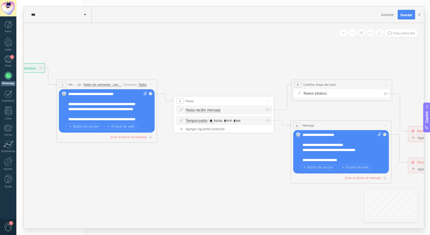
drag, startPoint x: 183, startPoint y: 159, endPoint x: 234, endPoint y: 169, distance: 52.3
click at [234, 169] on icon at bounding box center [252, 123] width 752 height 372
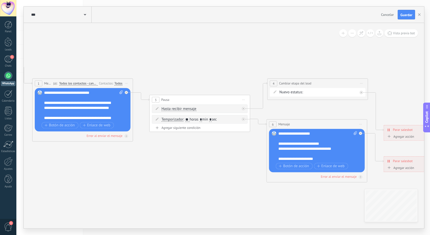
drag, startPoint x: 234, startPoint y: 169, endPoint x: 151, endPoint y: 156, distance: 84.1
click at [151, 156] on icon at bounding box center [228, 122] width 752 height 372
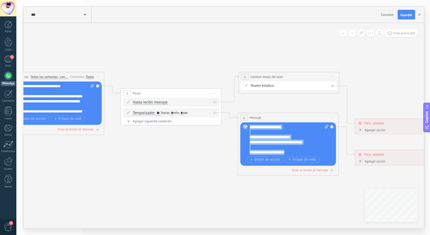
scroll to position [0, 0]
drag, startPoint x: 303, startPoint y: 154, endPoint x: 228, endPoint y: 111, distance: 85.5
paste div
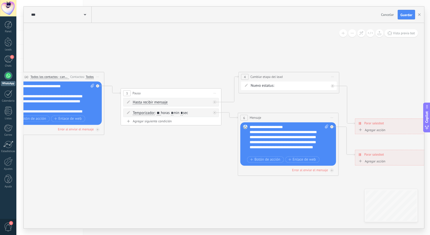
click at [294, 125] on div "**********" at bounding box center [289, 140] width 79 height 30
click at [283, 146] on div "**********" at bounding box center [285, 147] width 70 height 25
click at [294, 126] on div "**********" at bounding box center [285, 116] width 70 height 25
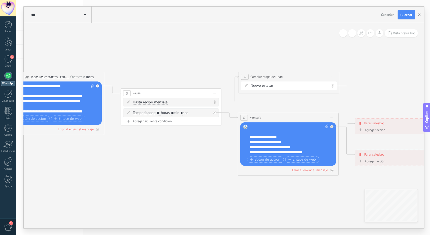
click at [297, 143] on div "**********" at bounding box center [285, 142] width 70 height 5
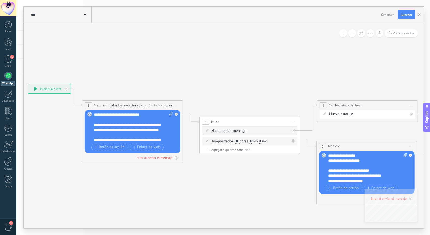
drag, startPoint x: 135, startPoint y: 142, endPoint x: 175, endPoint y: 159, distance: 43.7
click at [177, 159] on icon at bounding box center [278, 144] width 752 height 372
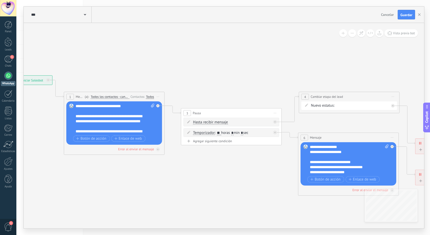
drag, startPoint x: 206, startPoint y: 187, endPoint x: 167, endPoint y: 159, distance: 48.5
click at [159, 158] on icon at bounding box center [260, 135] width 752 height 372
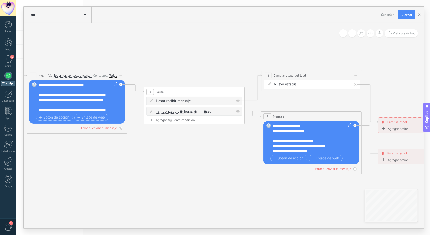
click at [272, 179] on icon at bounding box center [222, 114] width 752 height 372
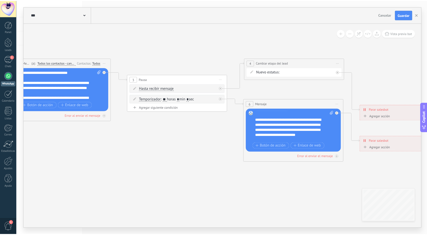
scroll to position [0, 0]
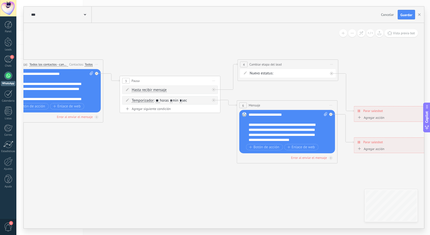
drag, startPoint x: 287, startPoint y: 172, endPoint x: 264, endPoint y: 172, distance: 23.4
click at [264, 172] on icon at bounding box center [198, 103] width 752 height 372
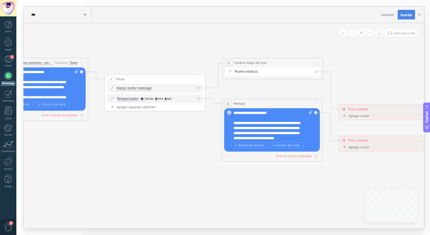
click at [403, 14] on span "Guardar" at bounding box center [407, 15] width 12 height 4
click at [420, 13] on button "button" at bounding box center [420, 14] width 8 height 9
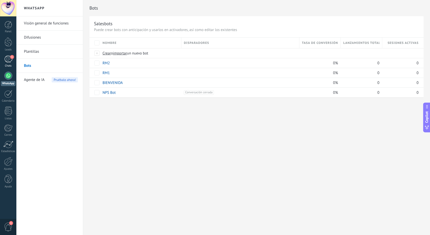
click at [7, 65] on div "Chats" at bounding box center [8, 65] width 15 height 3
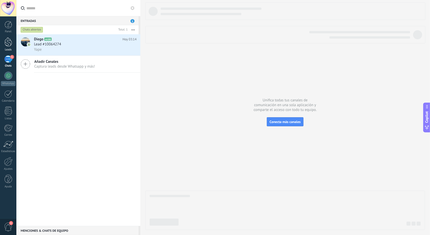
click at [9, 46] on div at bounding box center [9, 41] width 8 height 9
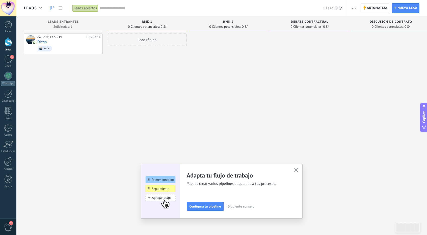
click at [149, 37] on div "Lead rápido" at bounding box center [147, 40] width 79 height 13
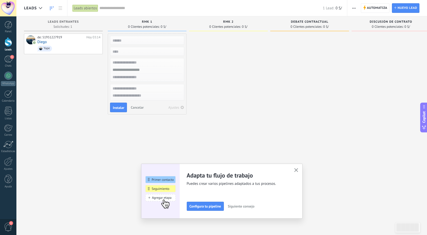
click at [238, 49] on div at bounding box center [228, 118] width 79 height 169
click at [376, 6] on span "Automatiza" at bounding box center [377, 8] width 20 height 9
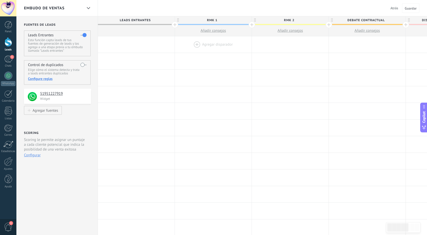
click at [200, 38] on div at bounding box center [213, 44] width 77 height 16
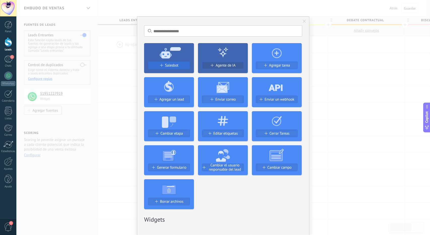
click at [173, 64] on span "Salesbot" at bounding box center [171, 65] width 13 height 4
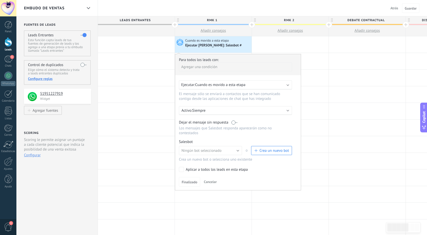
click at [215, 108] on div "Activo: Siempre" at bounding box center [235, 110] width 113 height 9
click at [215, 108] on li "Siempre" at bounding box center [245, 110] width 138 height 9
click at [221, 147] on button "Ningún bot seleccionado" at bounding box center [210, 150] width 63 height 9
click at [193, 165] on span "RM1" at bounding box center [208, 167] width 64 height 5
click at [189, 177] on button "Finalizado" at bounding box center [189, 182] width 21 height 10
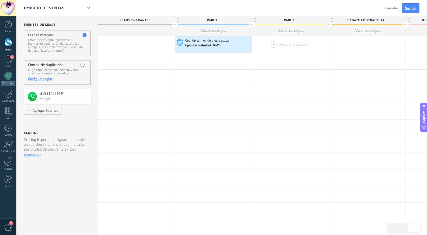
click at [295, 42] on div at bounding box center [290, 44] width 77 height 16
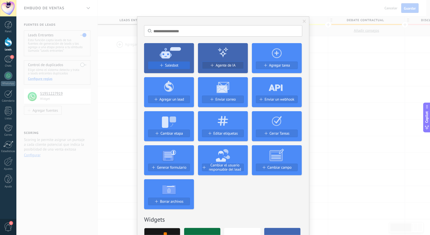
click at [172, 66] on span "Salesbot" at bounding box center [171, 65] width 13 height 4
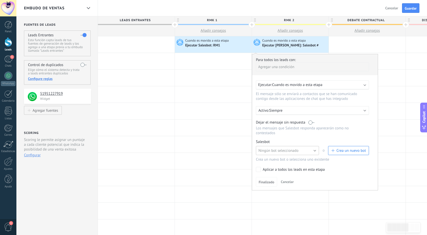
click at [264, 148] on span "Ningún bot seleccionado" at bounding box center [278, 150] width 40 height 5
click at [265, 157] on span "RM2" at bounding box center [285, 159] width 64 height 5
click at [266, 180] on span "Finalizado" at bounding box center [266, 182] width 16 height 4
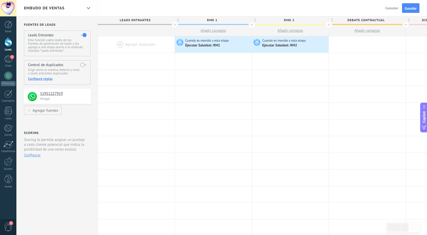
click at [130, 42] on div at bounding box center [136, 44] width 77 height 16
click at [131, 45] on div at bounding box center [136, 44] width 77 height 16
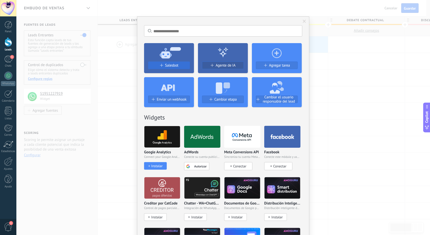
click at [176, 68] on button "Salesbot" at bounding box center [169, 66] width 42 height 8
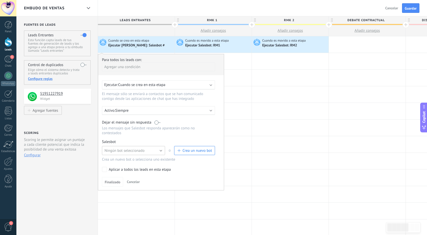
click at [146, 148] on button "Ningún bot seleccionado" at bounding box center [133, 150] width 63 height 9
click at [121, 174] on span "BIENVENIDA" at bounding box center [131, 176] width 64 height 5
click at [115, 180] on span "Finalizado" at bounding box center [113, 182] width 16 height 4
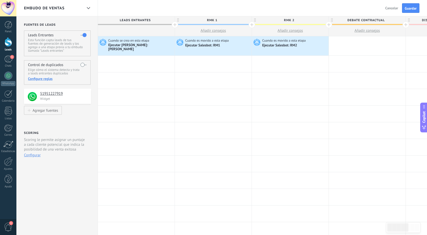
click at [410, 5] on button "Guardar" at bounding box center [410, 8] width 17 height 10
click at [364, 150] on div at bounding box center [367, 147] width 77 height 16
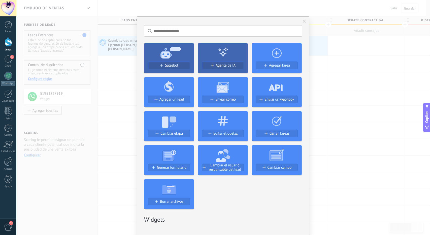
click at [305, 24] on span at bounding box center [305, 21] width 8 height 9
